Goal: Information Seeking & Learning: Find specific page/section

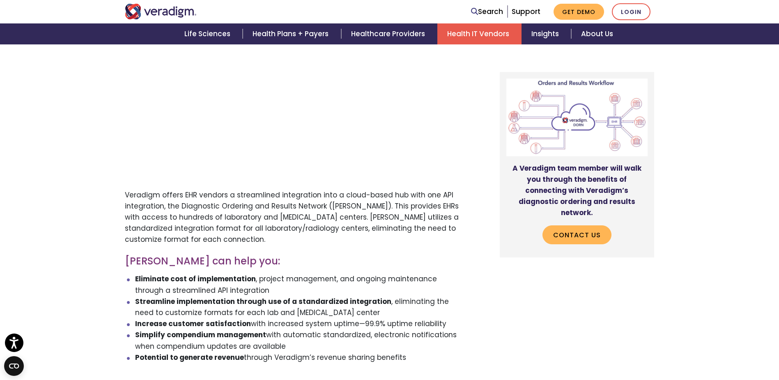
scroll to position [452, 0]
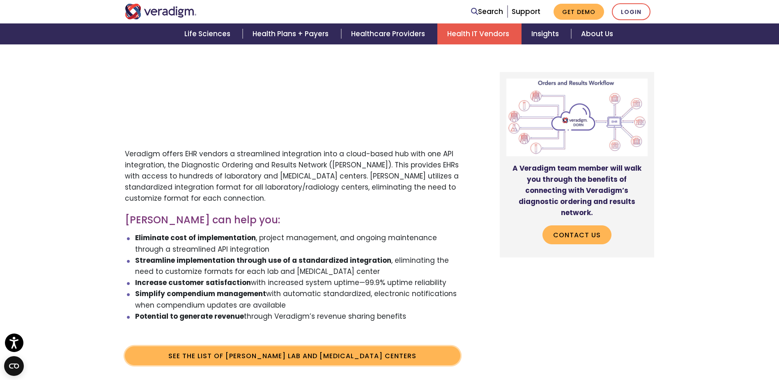
click at [375, 346] on link "See the list of [PERSON_NAME] Lab and [MEDICAL_DATA] Centers" at bounding box center [293, 355] width 336 height 19
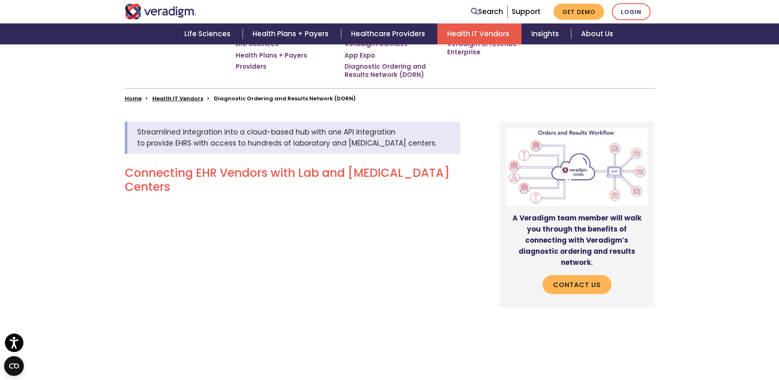
scroll to position [223, 0]
